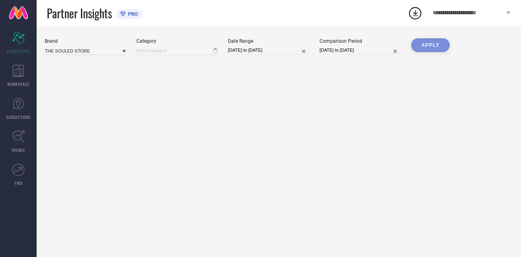
type input "All"
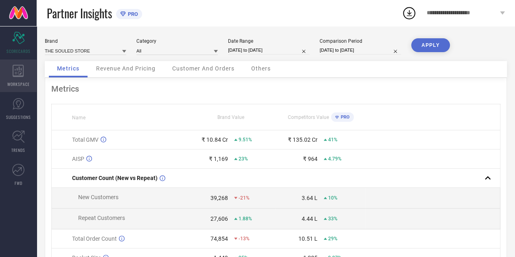
click at [23, 77] on div "WORKSPACE" at bounding box center [18, 75] width 37 height 33
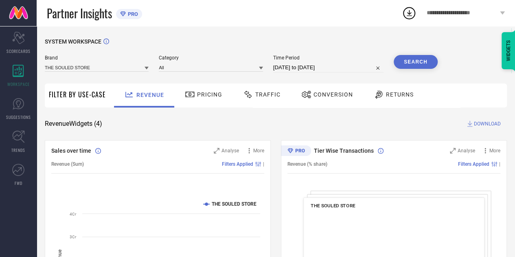
click at [250, 100] on div "Traffic" at bounding box center [261, 94] width 41 height 14
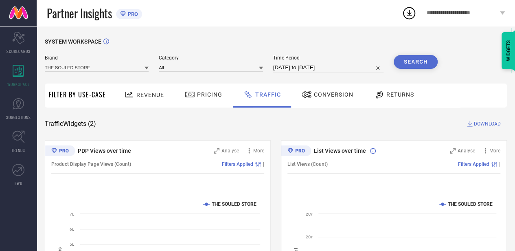
select select "7"
select select "2025"
select select "8"
select select "2025"
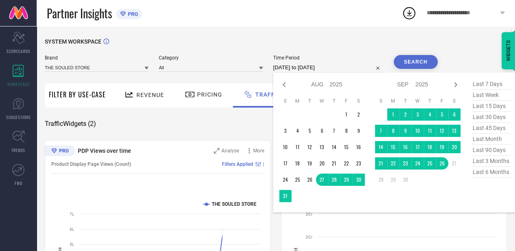
click at [344, 66] on input "[DATE] to [DATE]" at bounding box center [328, 68] width 110 height 10
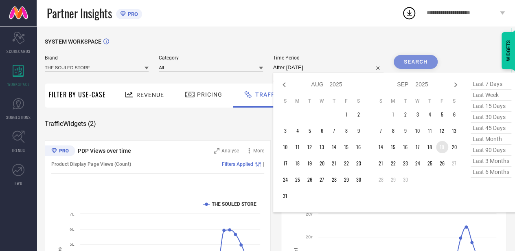
click at [443, 149] on td "19" at bounding box center [442, 147] width 12 height 12
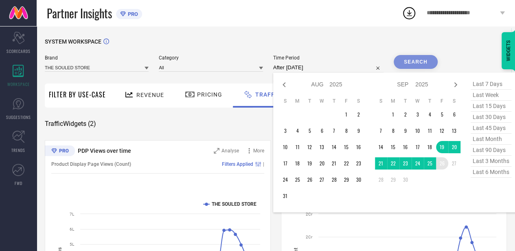
type input "[DATE] to [DATE]"
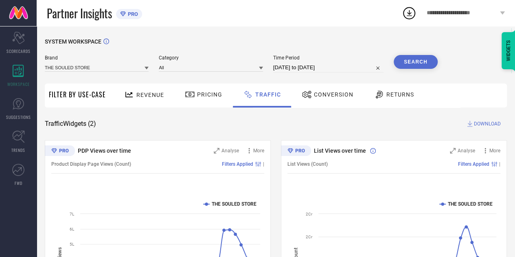
click at [416, 56] on button "Search" at bounding box center [415, 62] width 44 height 14
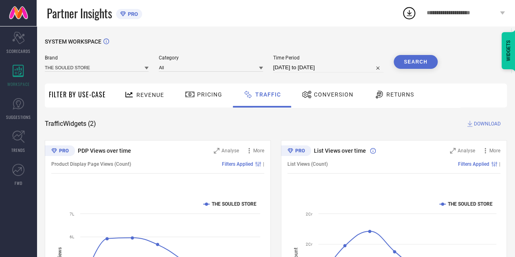
click at [487, 120] on span "DOWNLOAD" at bounding box center [486, 124] width 27 height 8
